Goal: Information Seeking & Learning: Learn about a topic

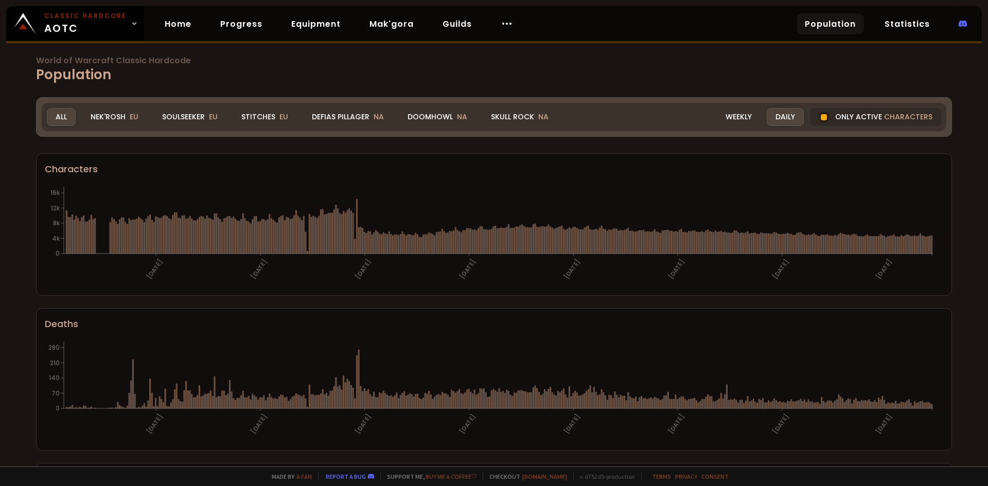
click at [115, 115] on div "Nek'Rosh EU" at bounding box center [114, 117] width 65 height 18
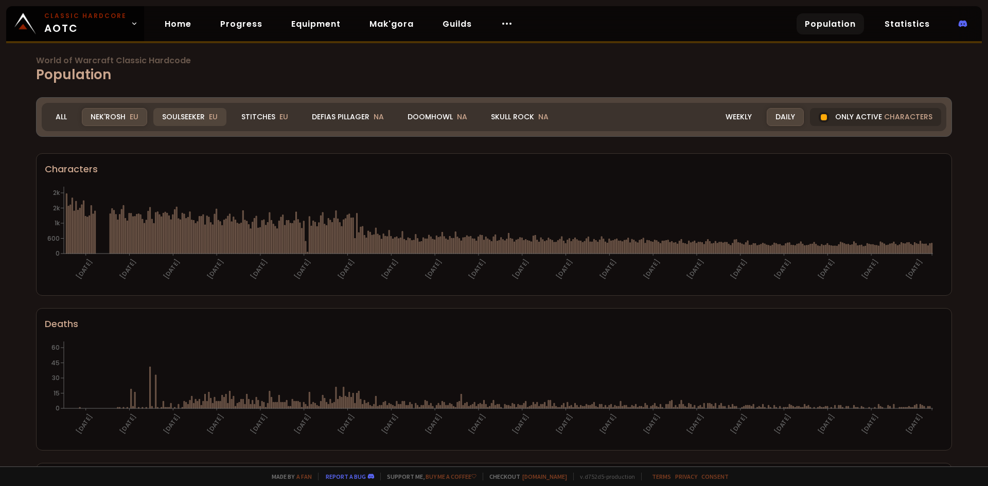
click at [193, 116] on div "Soulseeker EU" at bounding box center [189, 117] width 73 height 18
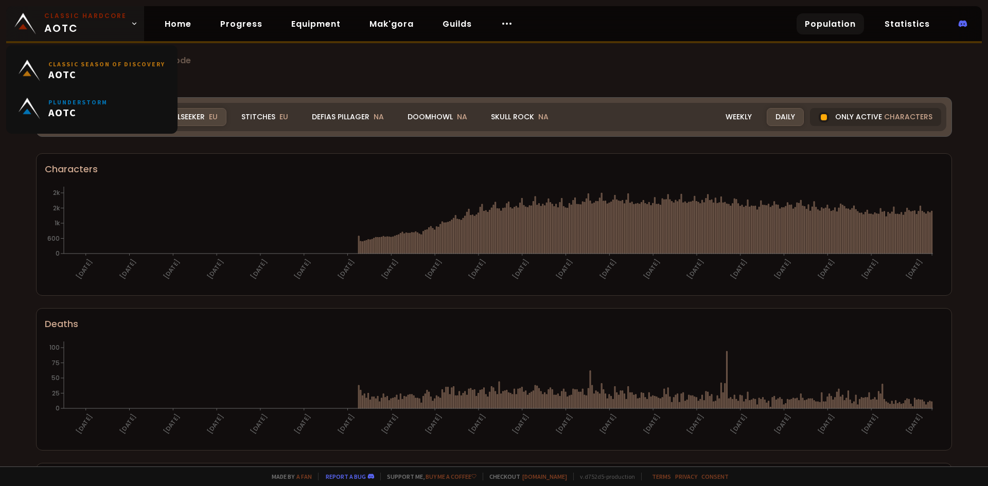
click at [131, 27] on icon at bounding box center [134, 23] width 7 height 7
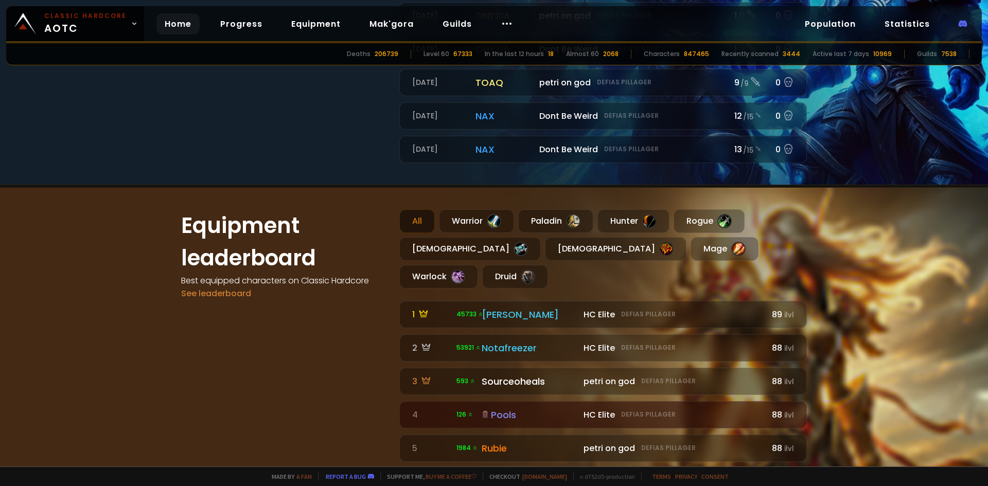
scroll to position [566, 0]
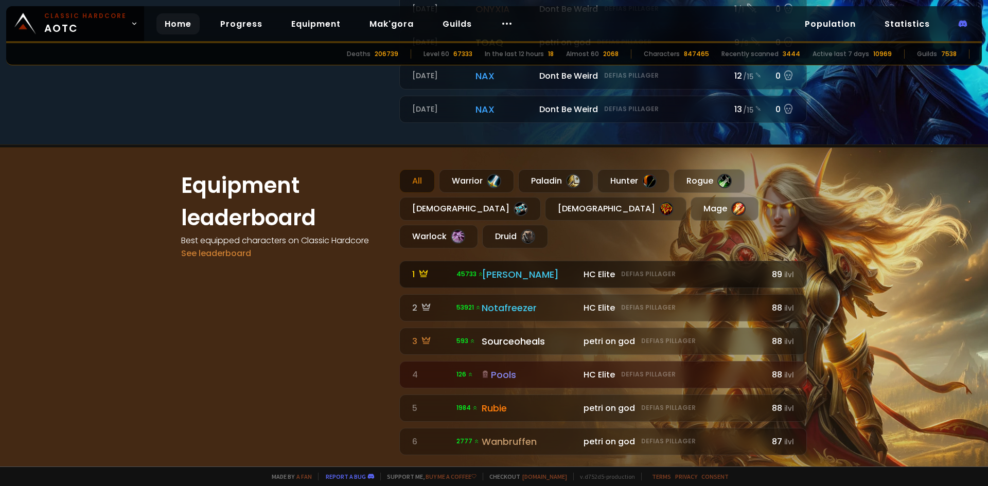
click at [482, 268] on div "Eliana" at bounding box center [530, 275] width 96 height 14
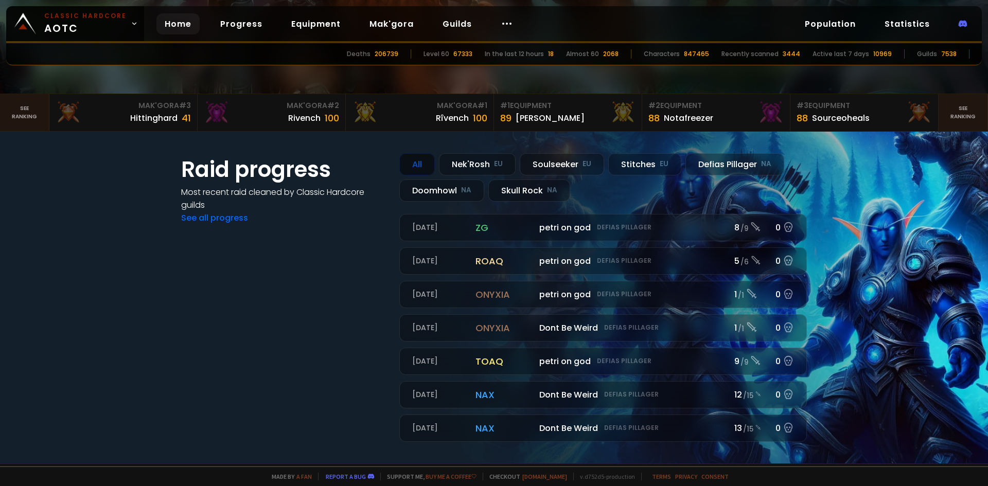
scroll to position [206, 0]
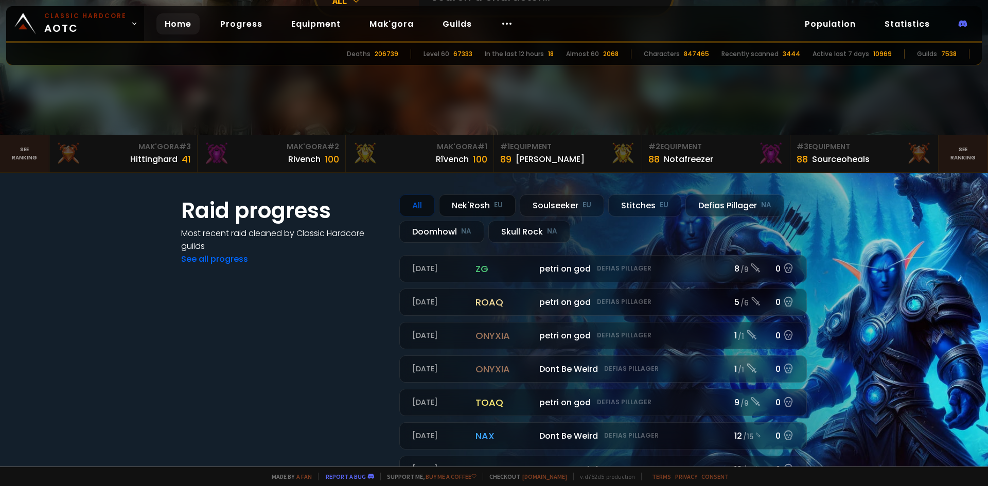
click at [472, 203] on div "Nek'Rosh EU" at bounding box center [477, 205] width 77 height 22
click at [550, 205] on div "Soulseeker EU" at bounding box center [562, 205] width 84 height 22
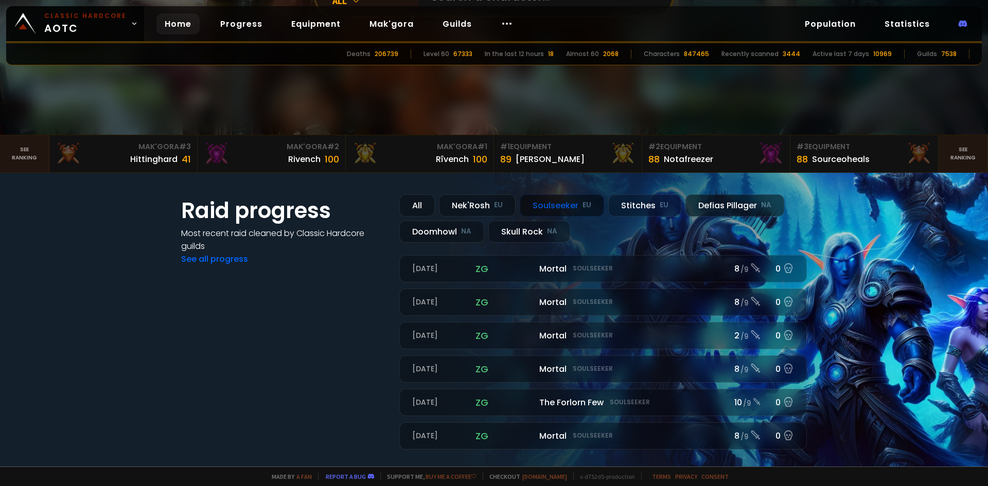
click at [709, 207] on div "Defias Pillager NA" at bounding box center [734, 205] width 99 height 22
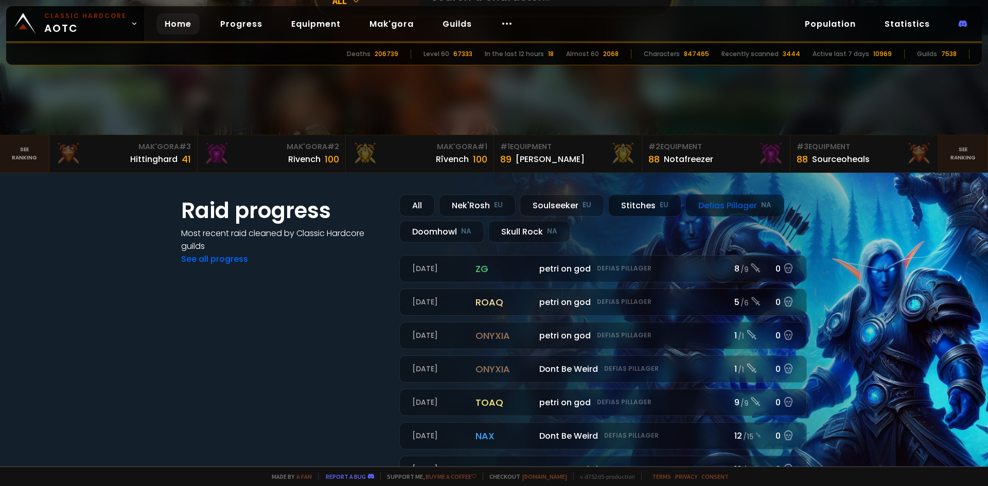
click at [648, 203] on div "Stitches EU" at bounding box center [644, 205] width 73 height 22
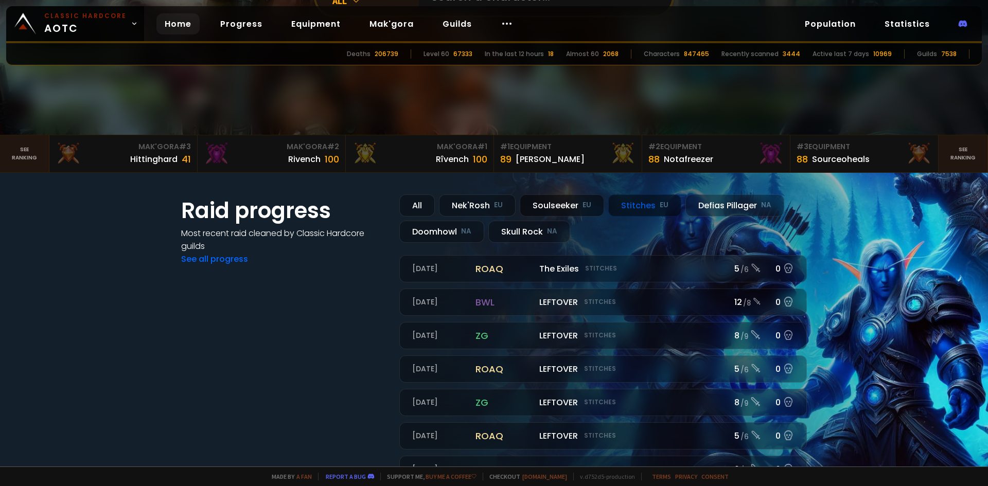
click at [550, 203] on div "Soulseeker EU" at bounding box center [562, 205] width 84 height 22
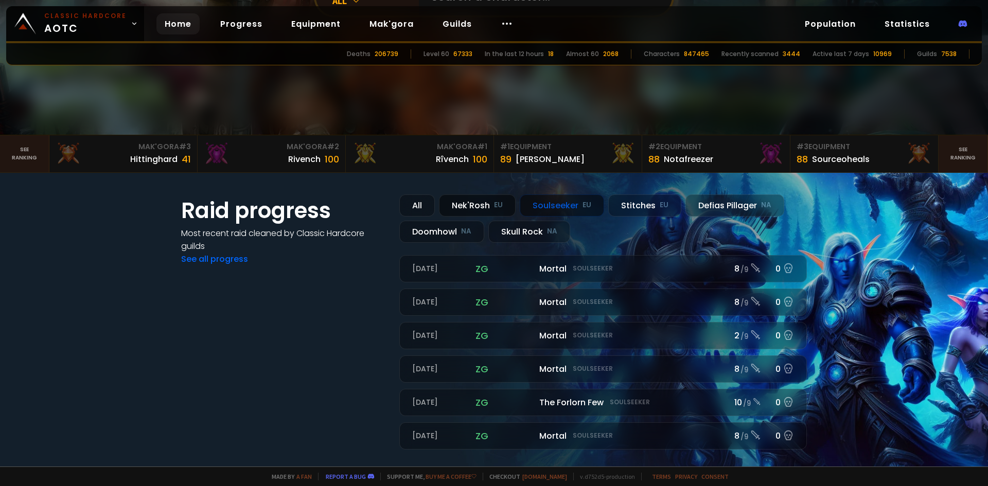
click at [472, 205] on div "Nek'Rosh EU" at bounding box center [477, 205] width 77 height 22
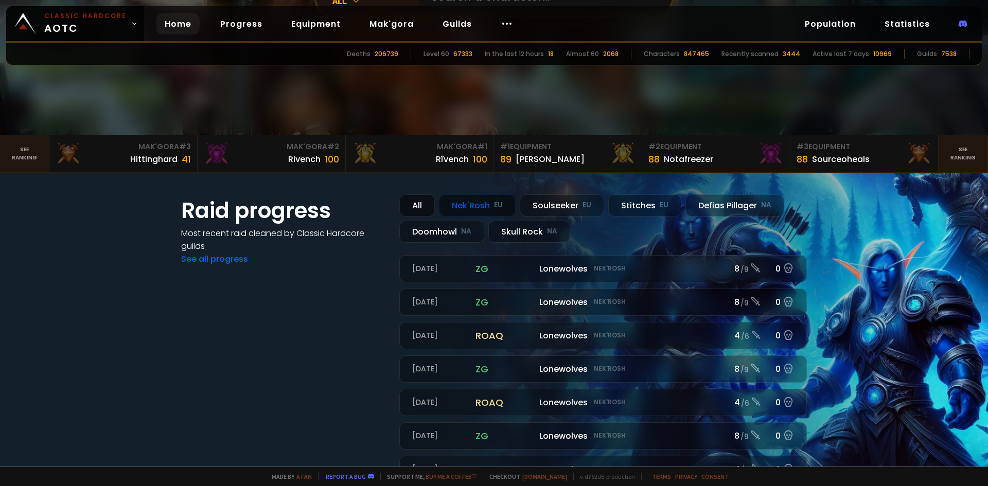
click at [415, 205] on div "All" at bounding box center [416, 205] width 35 height 22
click at [485, 205] on div "Nek'Rosh EU" at bounding box center [477, 205] width 77 height 22
click at [543, 206] on div "Soulseeker EU" at bounding box center [562, 205] width 84 height 22
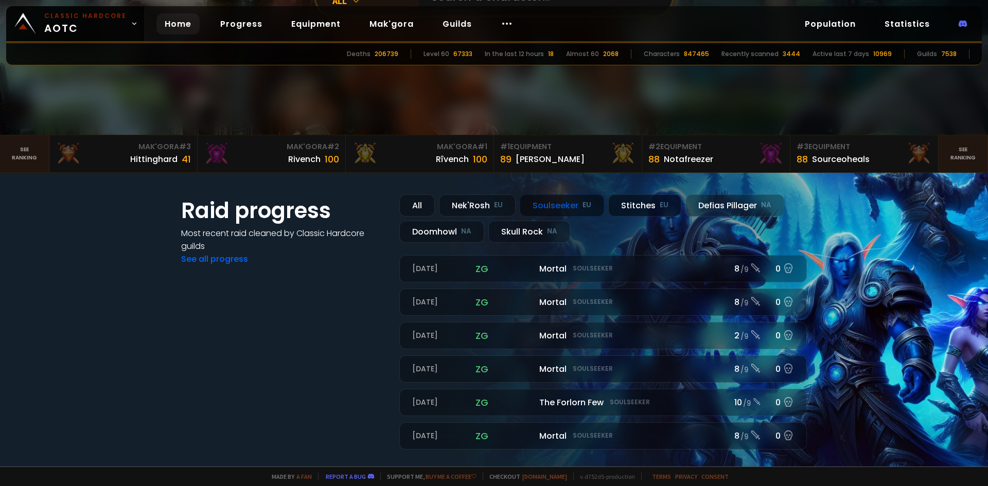
click at [642, 206] on div "Stitches EU" at bounding box center [644, 205] width 73 height 22
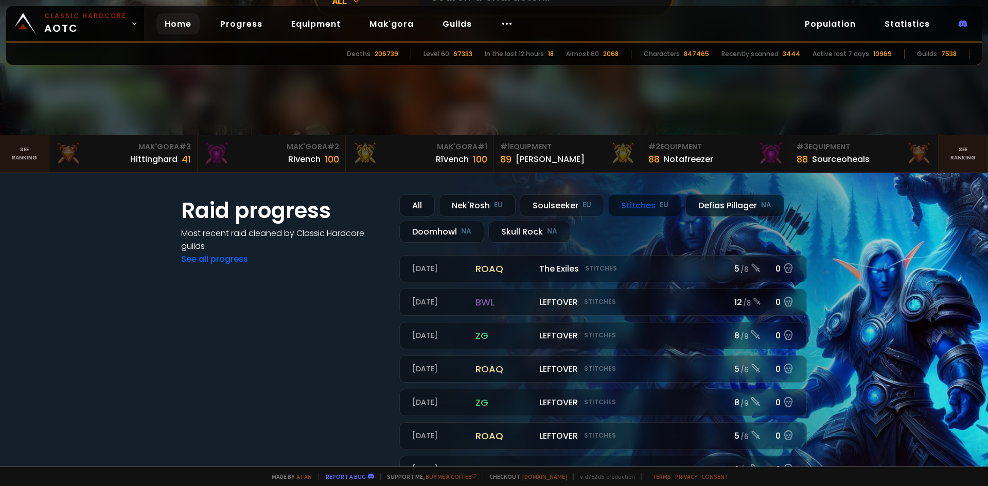
click at [724, 208] on div "Defias Pillager NA" at bounding box center [734, 205] width 99 height 22
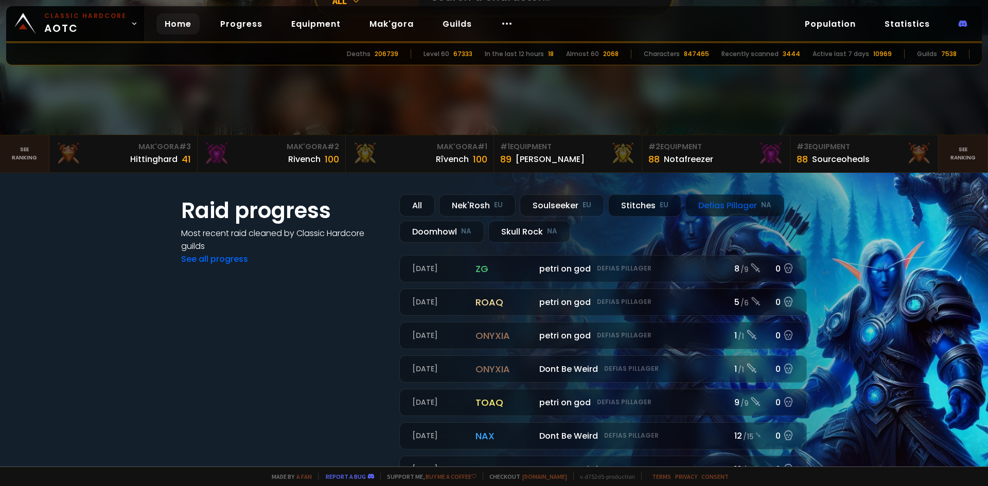
click at [651, 208] on div "Stitches EU" at bounding box center [644, 205] width 73 height 22
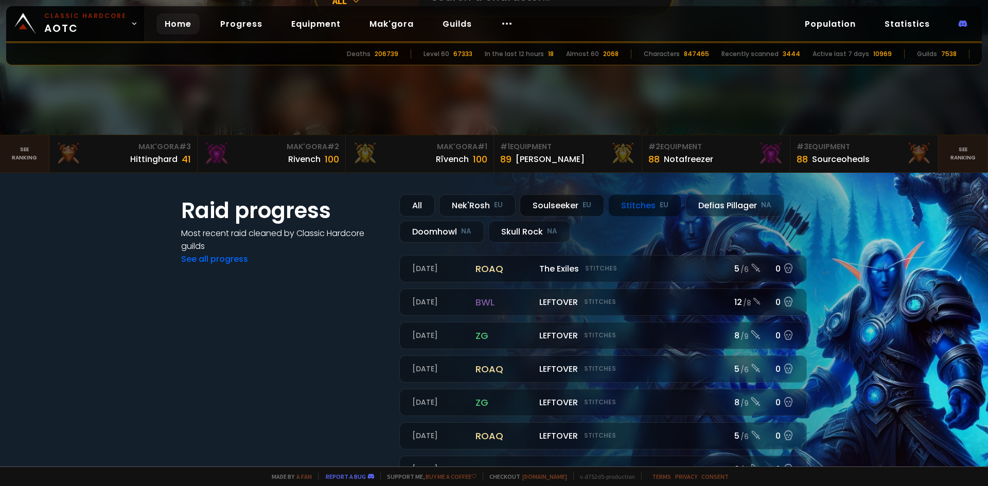
click at [554, 207] on div "Soulseeker EU" at bounding box center [562, 205] width 84 height 22
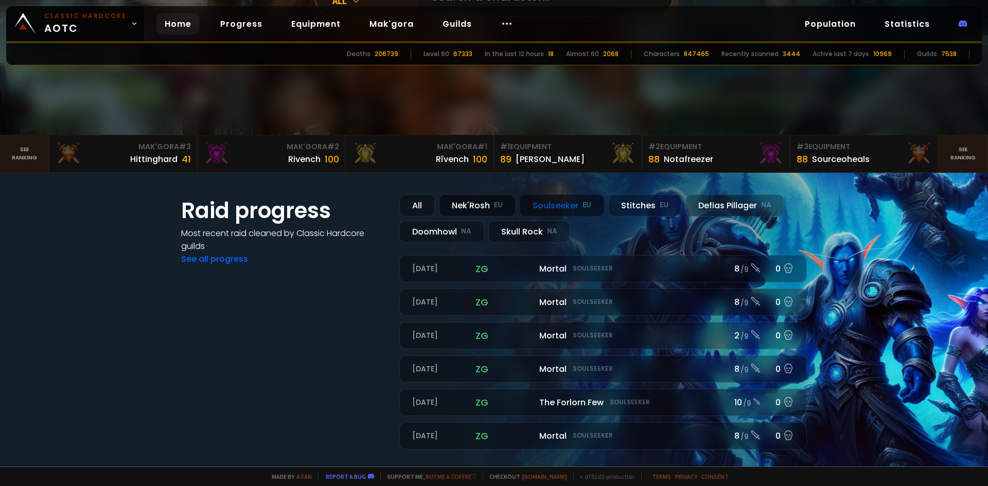
click at [484, 207] on div "Nek'Rosh EU" at bounding box center [477, 205] width 77 height 22
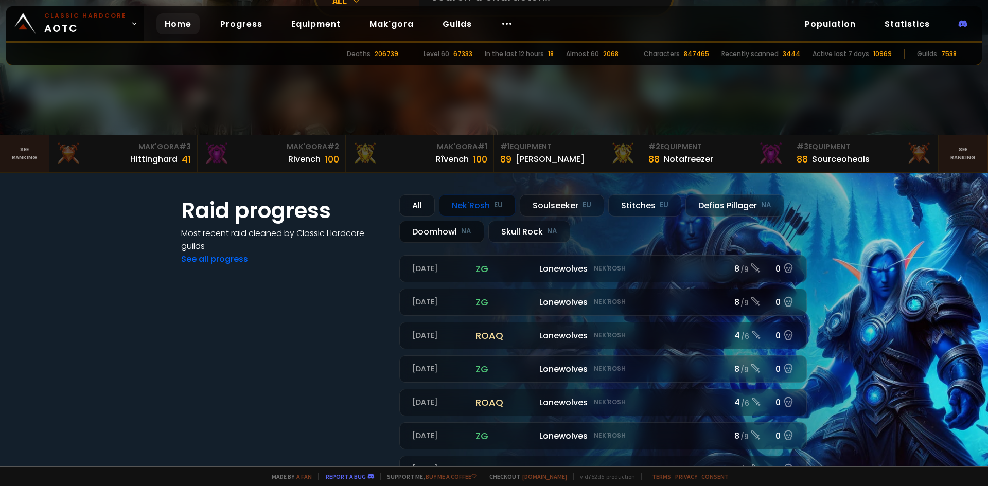
click at [429, 233] on div "Doomhowl NA" at bounding box center [441, 232] width 85 height 22
click at [509, 229] on div "Skull Rock NA" at bounding box center [529, 232] width 82 height 22
click at [477, 204] on div "Nek'Rosh EU" at bounding box center [477, 205] width 77 height 22
click at [427, 206] on div "All" at bounding box center [416, 205] width 35 height 22
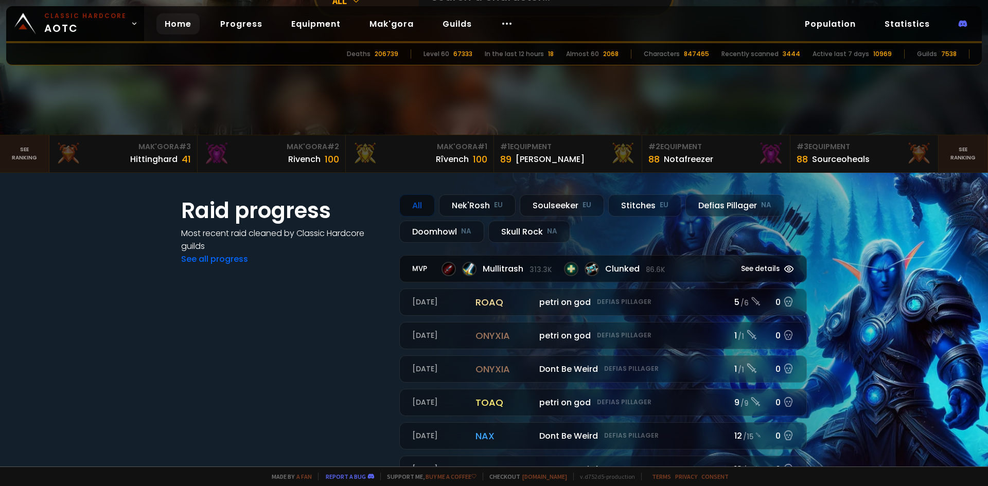
click at [751, 269] on span "See details" at bounding box center [760, 269] width 39 height 10
